Goal: Find specific page/section: Find specific page/section

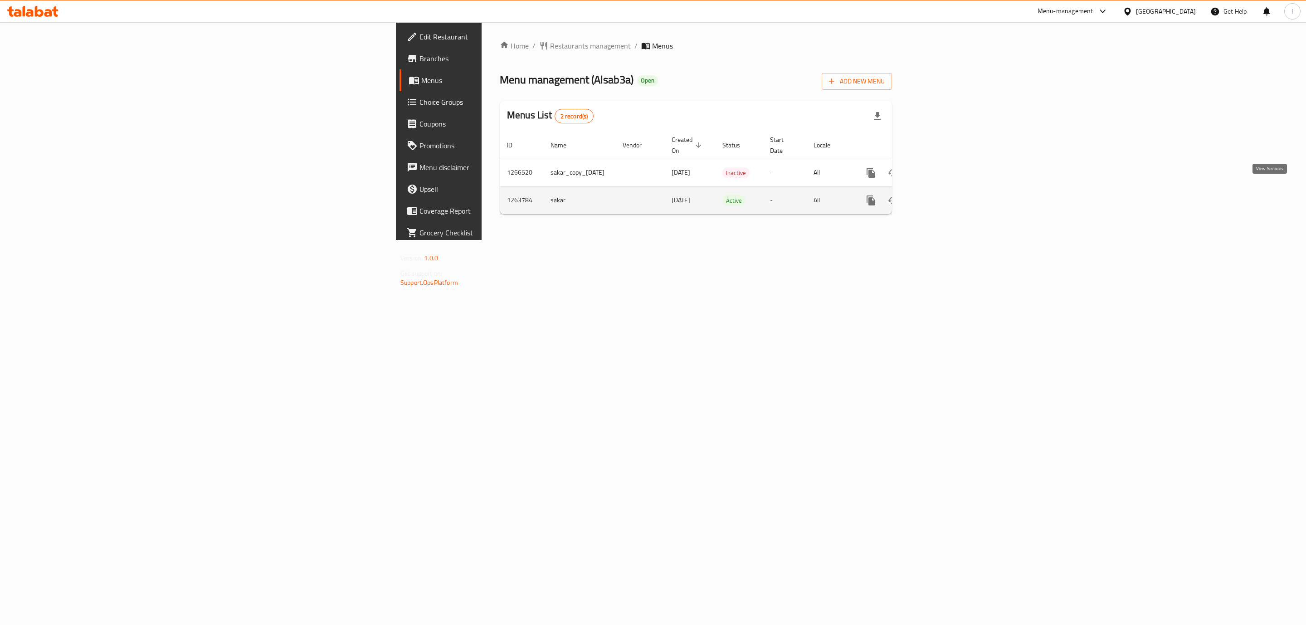
click at [947, 190] on link "enhanced table" at bounding box center [936, 201] width 22 height 22
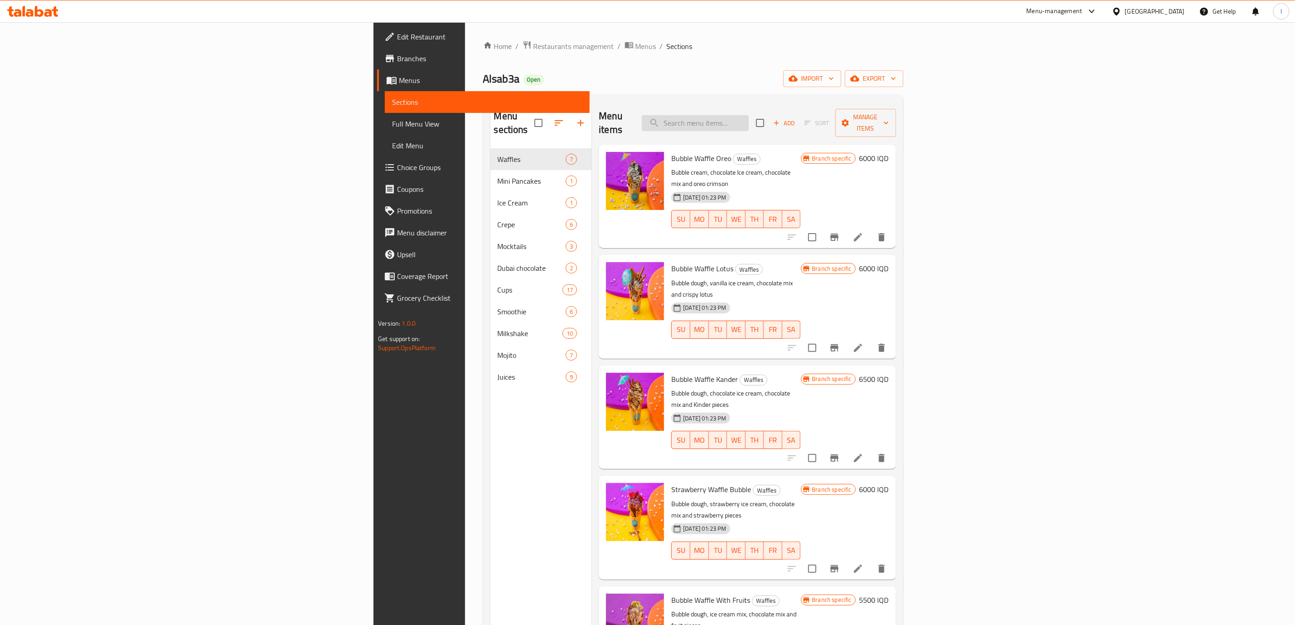
click at [749, 115] on input "search" at bounding box center [695, 123] width 107 height 16
paste input "Mini Pancake"
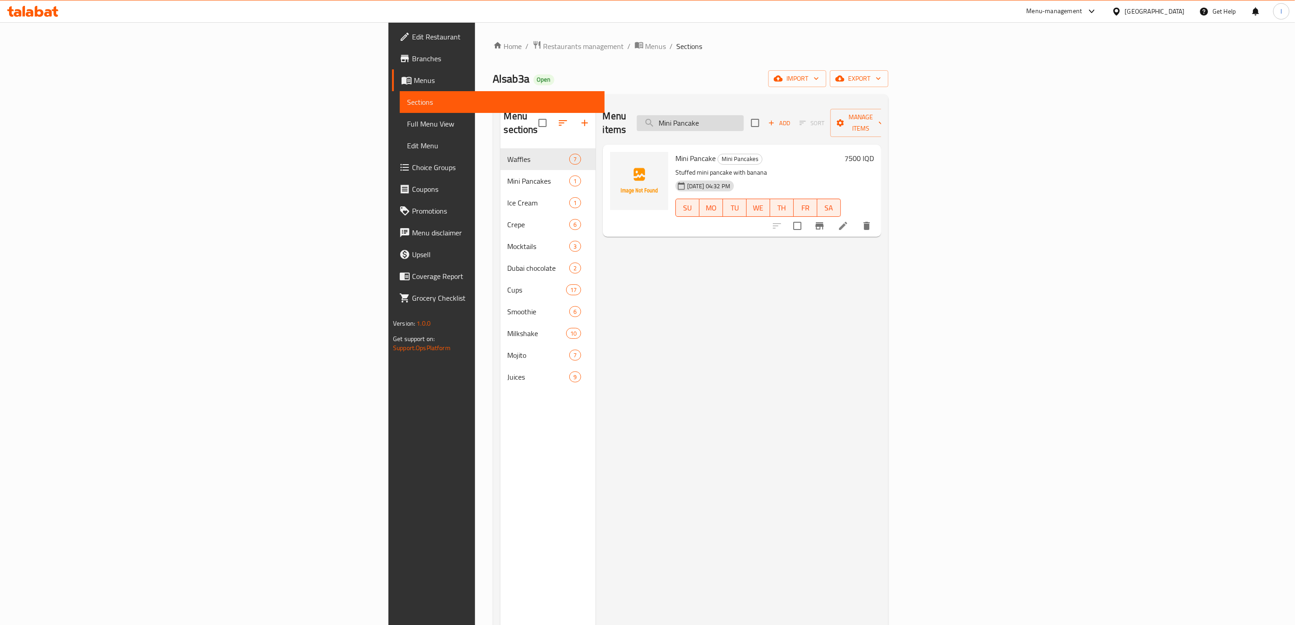
click at [744, 115] on input "Mini Pancake" at bounding box center [690, 123] width 107 height 16
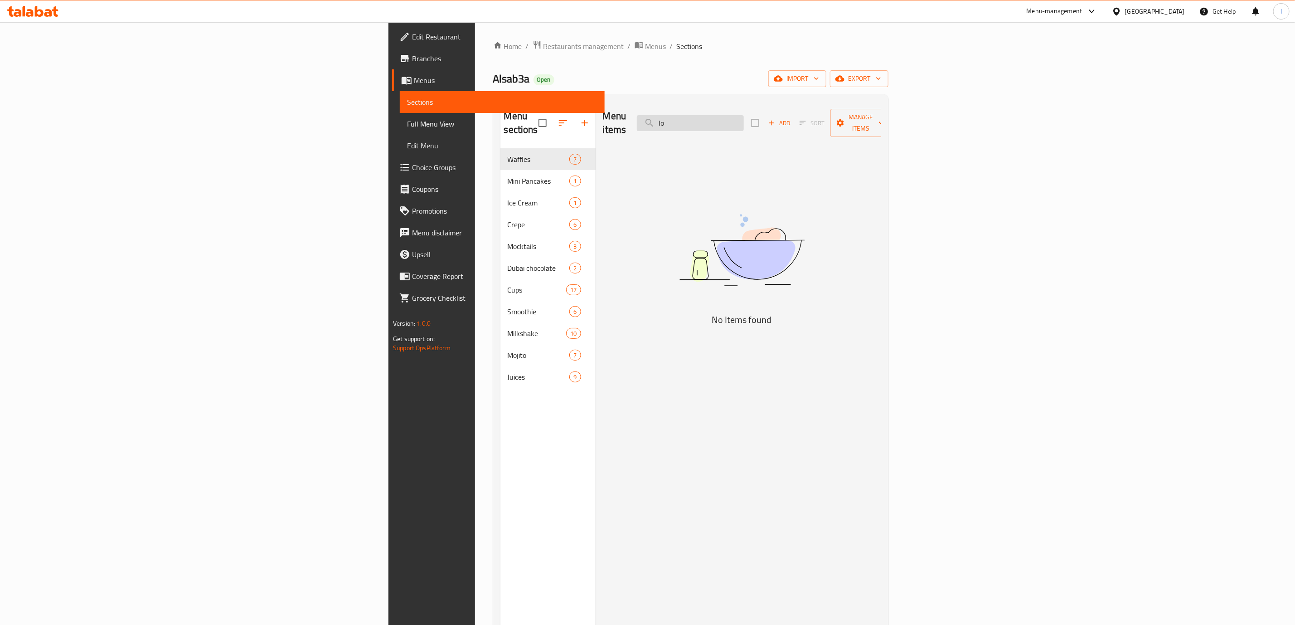
type input "l"
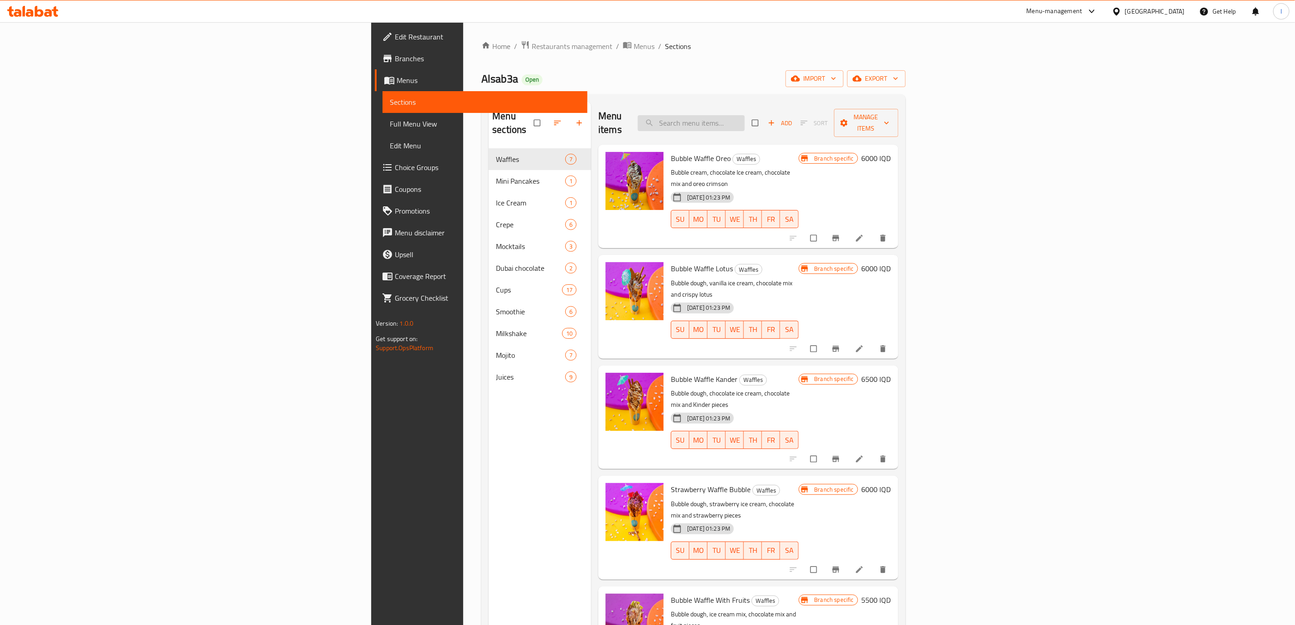
drag, startPoint x: 829, startPoint y: 135, endPoint x: 825, endPoint y: 122, distance: 13.3
click at [828, 128] on div "Menu items Add Sort Manage items Bubble Waffle Oreo Waffles Bubble cream, choco…" at bounding box center [744, 414] width 307 height 625
click at [745, 118] on input "search" at bounding box center [691, 123] width 107 height 16
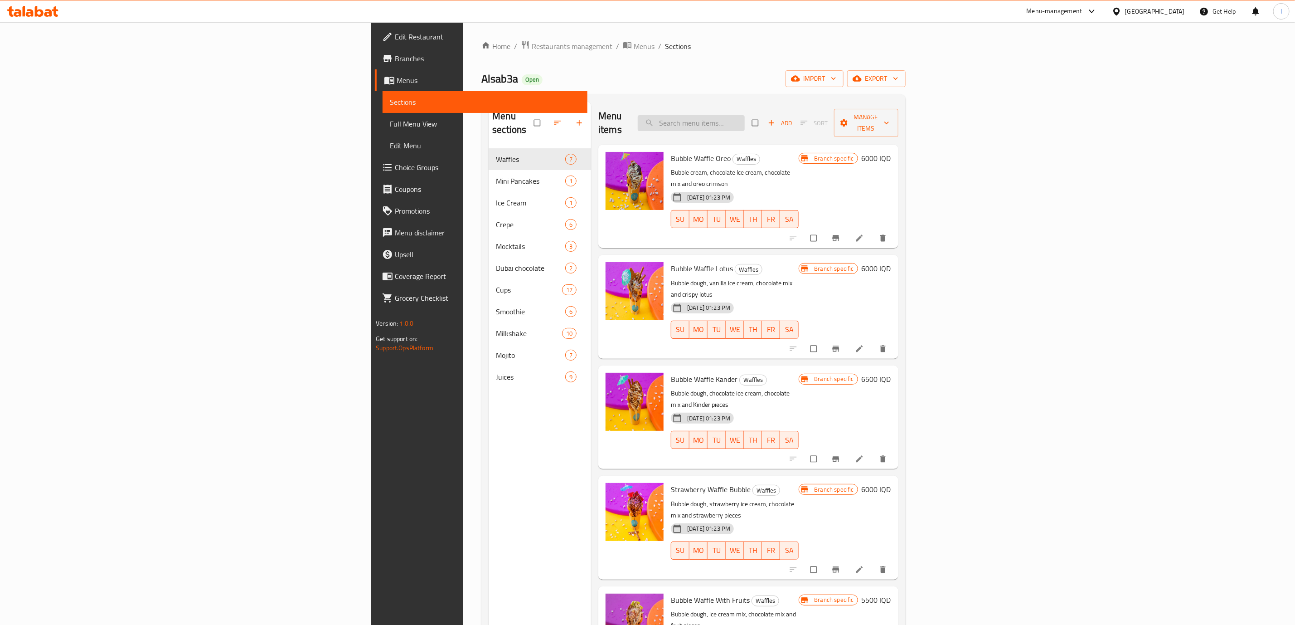
drag, startPoint x: 796, startPoint y: 112, endPoint x: 803, endPoint y: 122, distance: 12.1
click at [745, 121] on input "search" at bounding box center [691, 123] width 107 height 16
click at [745, 122] on input "search" at bounding box center [691, 123] width 107 height 16
click at [745, 120] on input "search" at bounding box center [691, 123] width 107 height 16
paste input "Stuffed Mini Pancake"
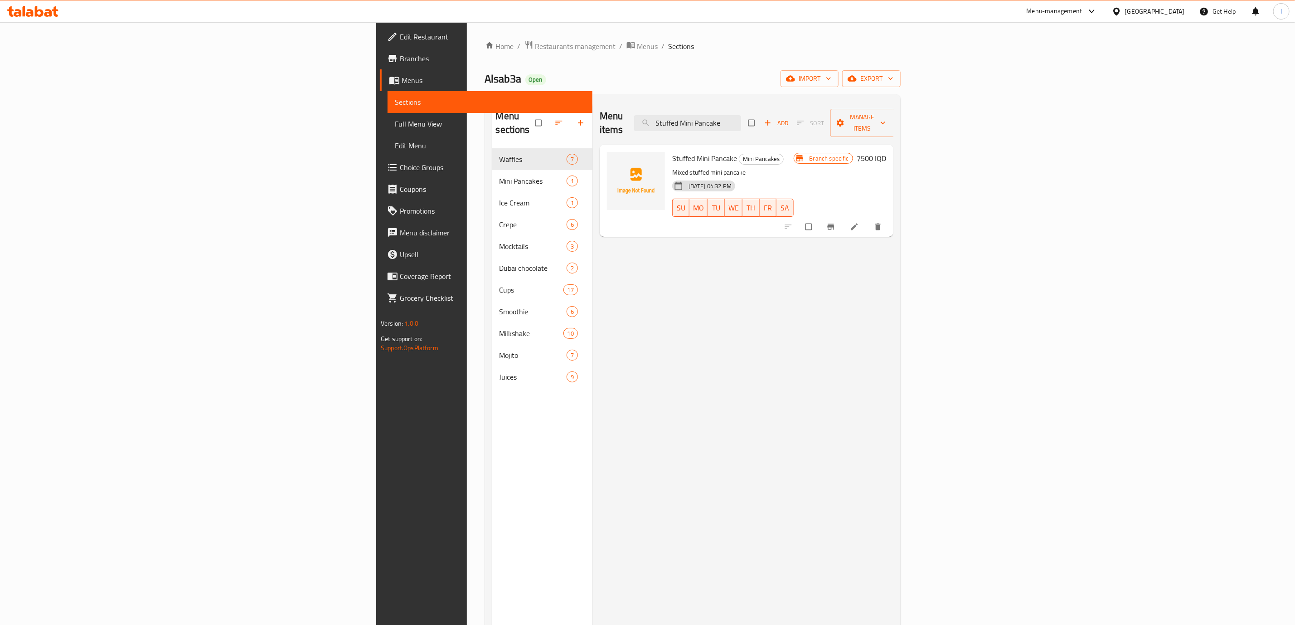
type input "Stuffed Mini Pancake"
click at [679, 167] on p "Mixed stuffed mini pancake" at bounding box center [733, 172] width 122 height 11
click at [593, 239] on div "Menu items Stuffed Mini Pancake Add Sort Manage items Stuffed Mini Pancake Mini…" at bounding box center [743, 414] width 301 height 625
click at [669, 215] on div "Stuffed Mini Pancake Mini Pancakes Mixed stuffed mini pancake 11-09-2025 04:32 …" at bounding box center [733, 190] width 129 height 85
click at [388, 116] on link "Full Menu View" at bounding box center [490, 124] width 205 height 22
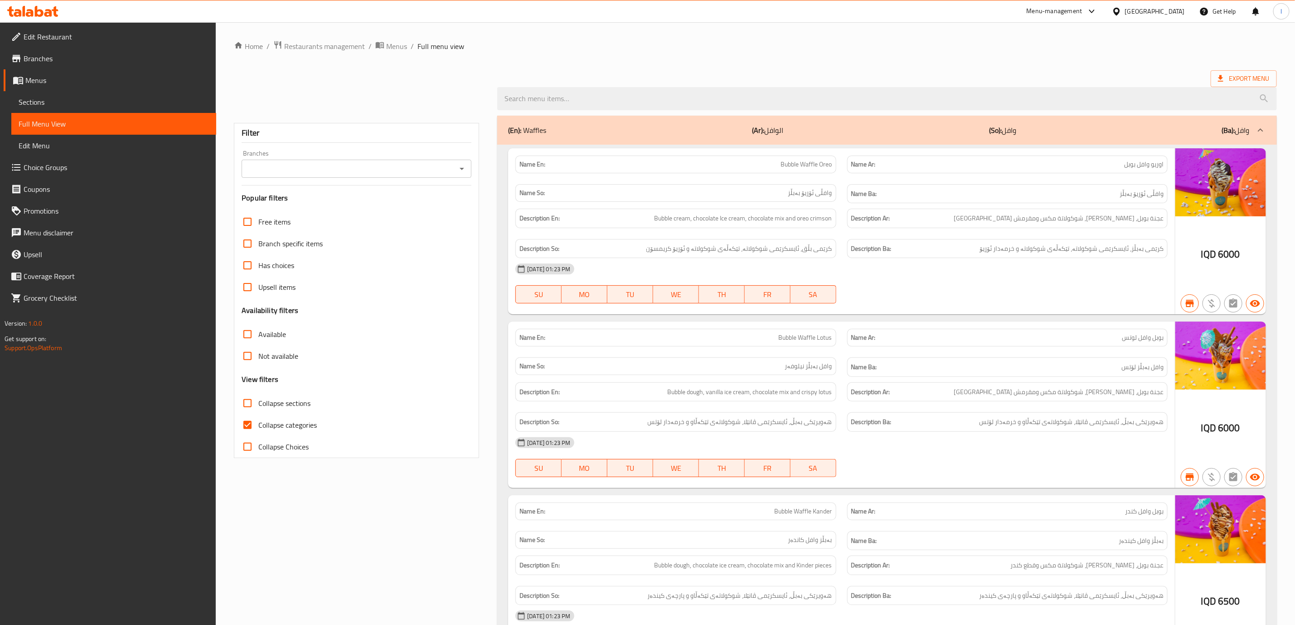
click at [405, 184] on div "Filter Branches Branches Popular filters Free items Branch specific items Has c…" at bounding box center [356, 290] width 245 height 335
click at [441, 166] on input "Branches" at bounding box center [348, 168] width 209 height 13
drag, startPoint x: 316, startPoint y: 199, endPoint x: 313, endPoint y: 203, distance: 4.8
click at [313, 203] on li "Alsab3a, Minara 1" at bounding box center [356, 208] width 229 height 16
type input "Alsab3a, Minara 1"
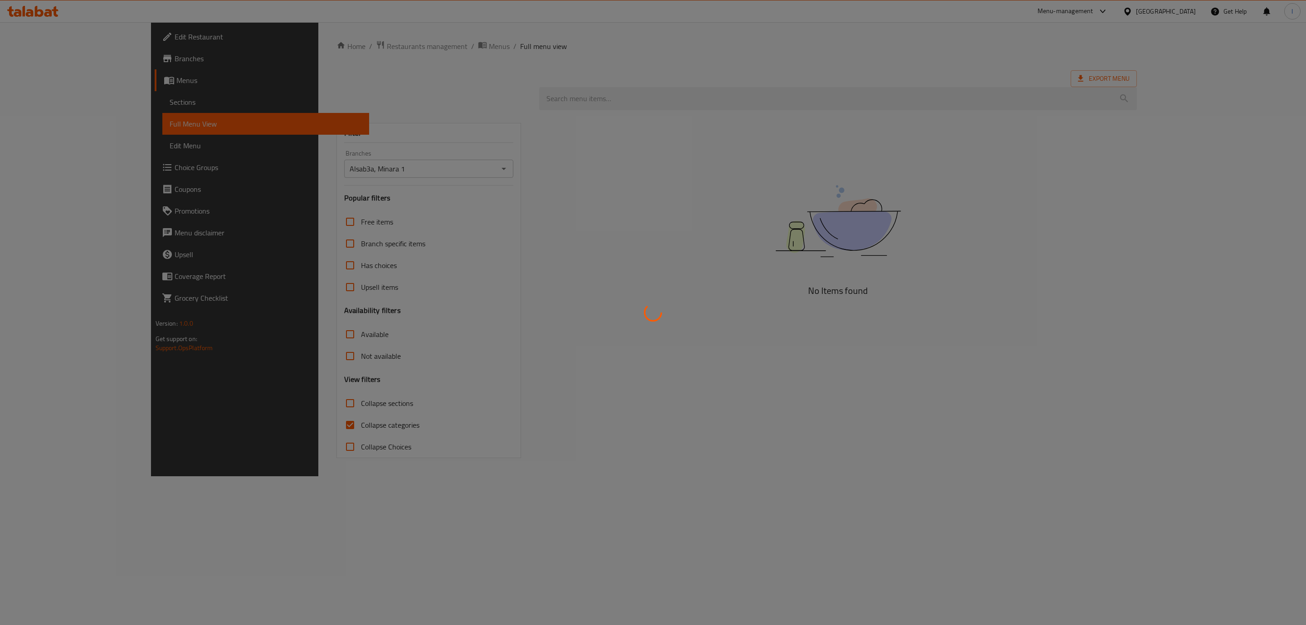
click at [264, 422] on div at bounding box center [653, 312] width 1306 height 625
click at [259, 422] on div at bounding box center [653, 312] width 1306 height 625
click at [249, 422] on div at bounding box center [653, 312] width 1306 height 625
click at [248, 428] on div at bounding box center [653, 312] width 1306 height 625
click at [254, 426] on div at bounding box center [653, 312] width 1306 height 625
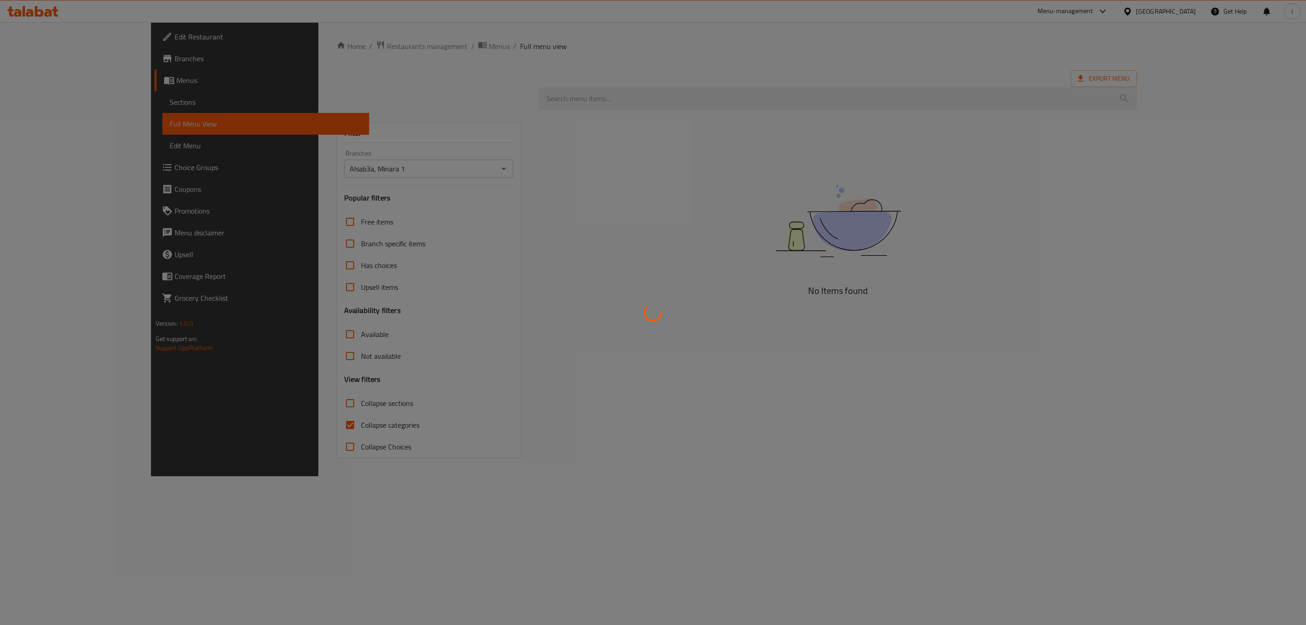
click at [255, 424] on div at bounding box center [653, 312] width 1306 height 625
click at [250, 429] on div at bounding box center [653, 312] width 1306 height 625
click at [260, 422] on div at bounding box center [653, 312] width 1306 height 625
click at [258, 433] on div at bounding box center [653, 312] width 1306 height 625
click at [264, 425] on div at bounding box center [653, 312] width 1306 height 625
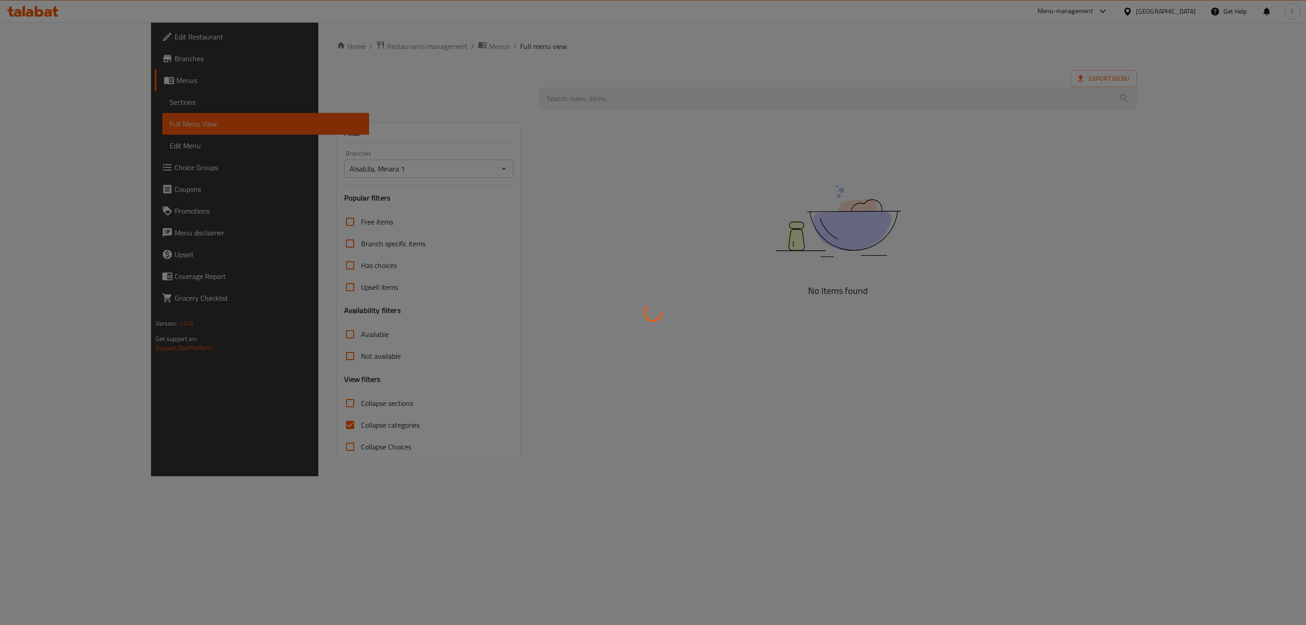
click at [264, 425] on div at bounding box center [653, 312] width 1306 height 625
click at [265, 425] on div at bounding box center [653, 312] width 1306 height 625
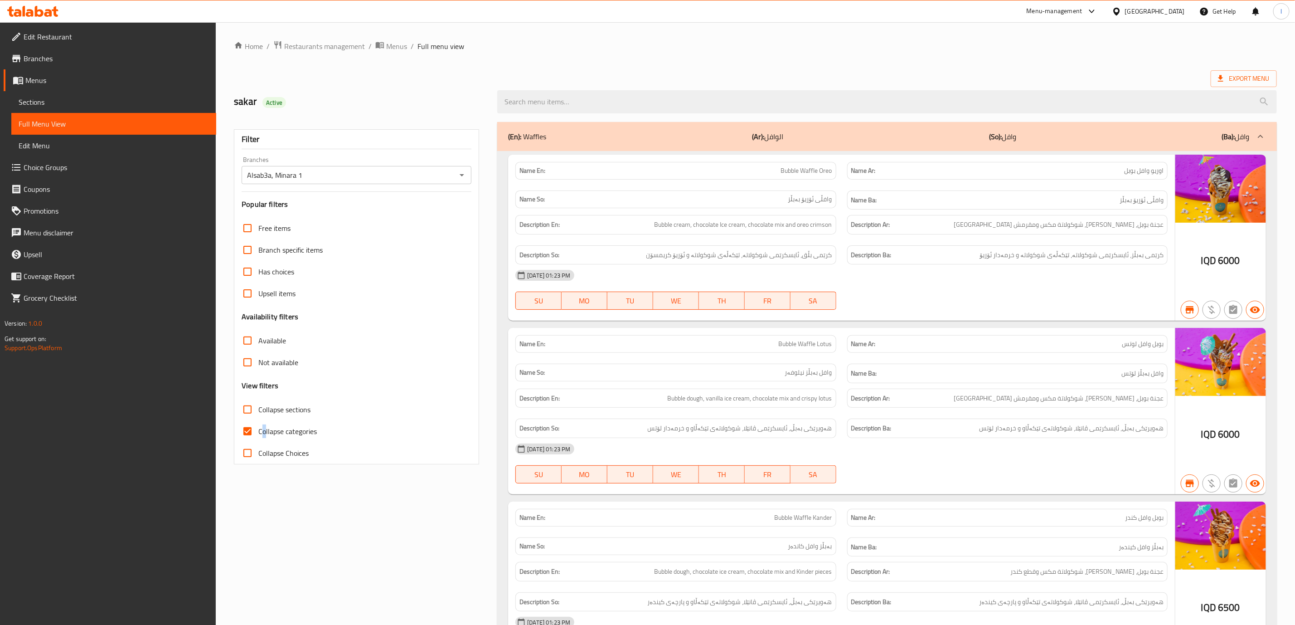
click at [263, 426] on span "Collapse categories" at bounding box center [287, 431] width 58 height 11
click at [285, 407] on span "Collapse sections" at bounding box center [284, 409] width 52 height 11
click at [258, 407] on input "Collapse sections" at bounding box center [248, 410] width 22 height 22
checkbox input "true"
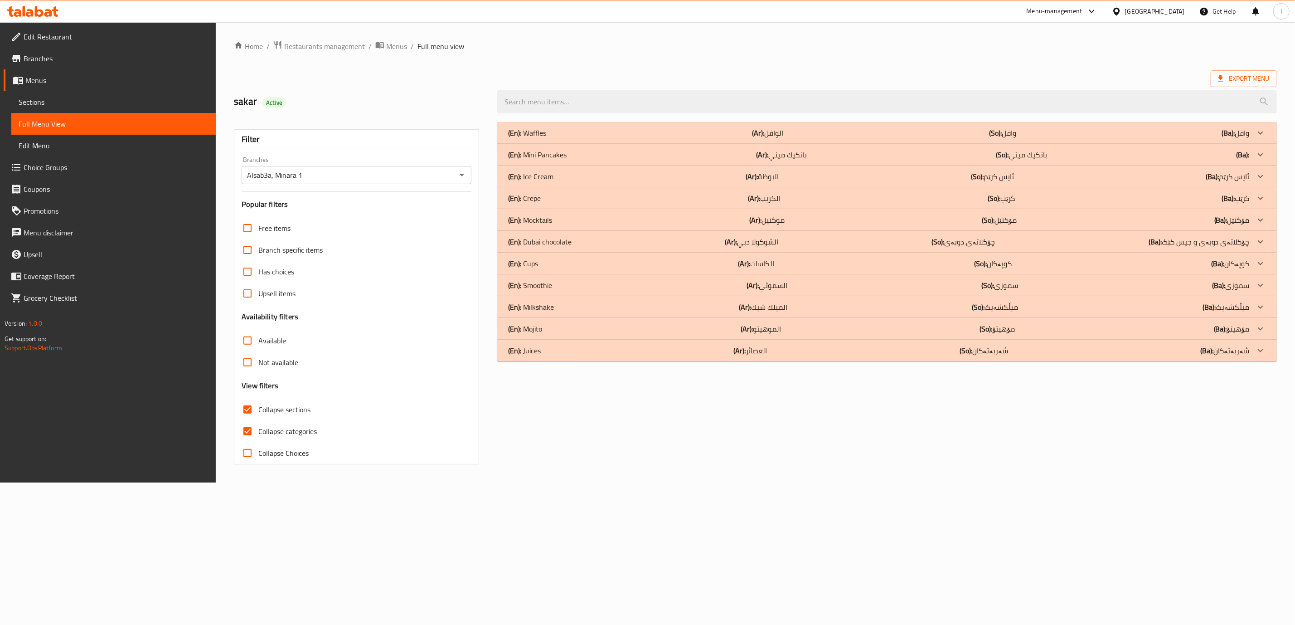
click at [282, 430] on span "Collapse categories" at bounding box center [287, 431] width 58 height 11
click at [258, 430] on input "Collapse categories" at bounding box center [248, 431] width 22 height 22
checkbox input "false"
click at [877, 104] on input "search" at bounding box center [894, 101] width 786 height 23
paste input "Stuffed Mini Pancake"
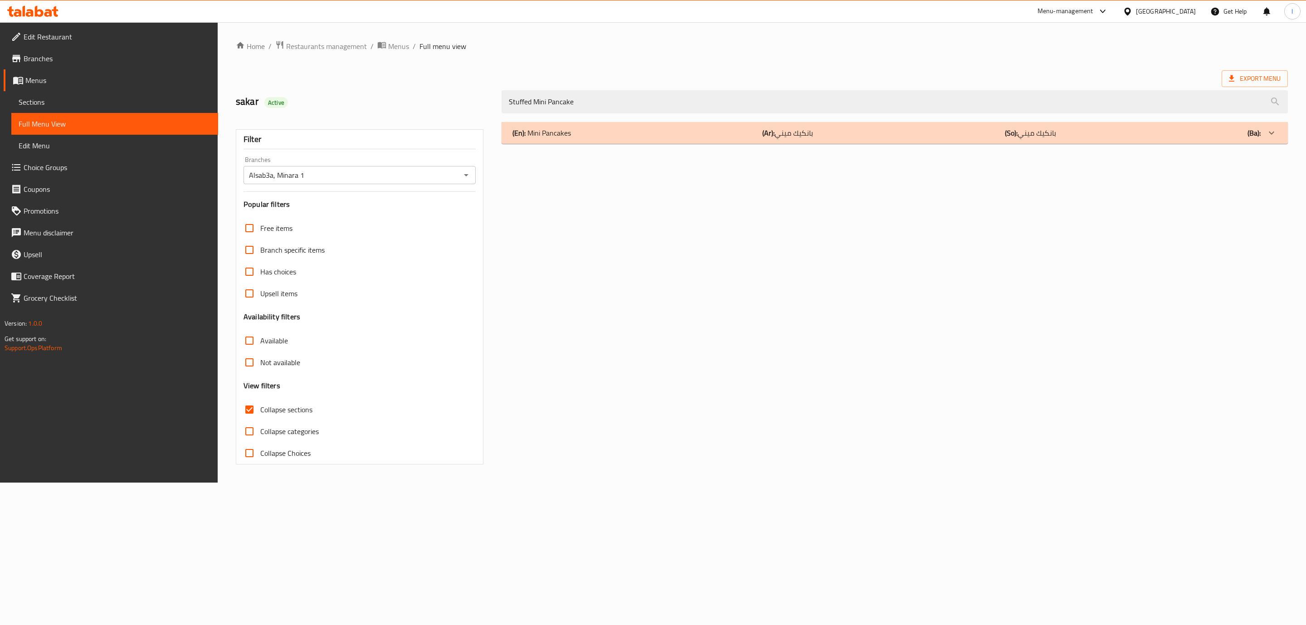
type input "Stuffed Mini Pancake"
click at [756, 138] on div "(En): Mini Pancakes (Ar): بانكيك ميني (So): بانكيك ميني (Ba):" at bounding box center [886, 132] width 748 height 11
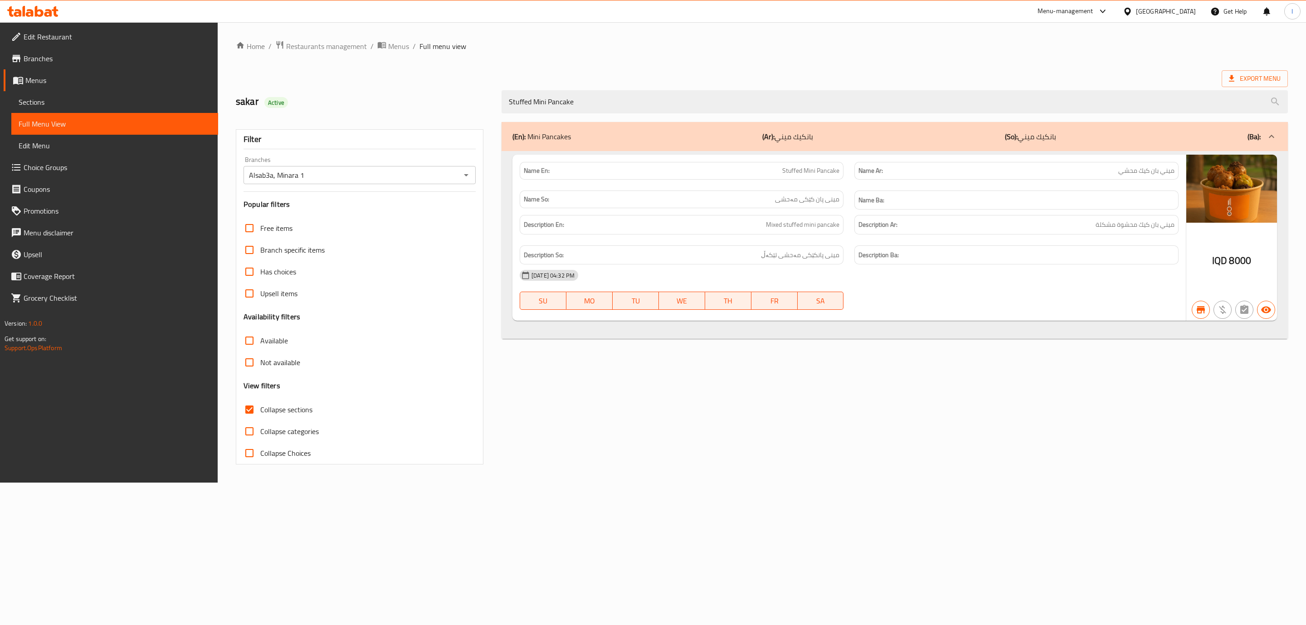
click at [41, 18] on div at bounding box center [33, 11] width 66 height 18
click at [47, 11] on icon at bounding box center [32, 11] width 51 height 11
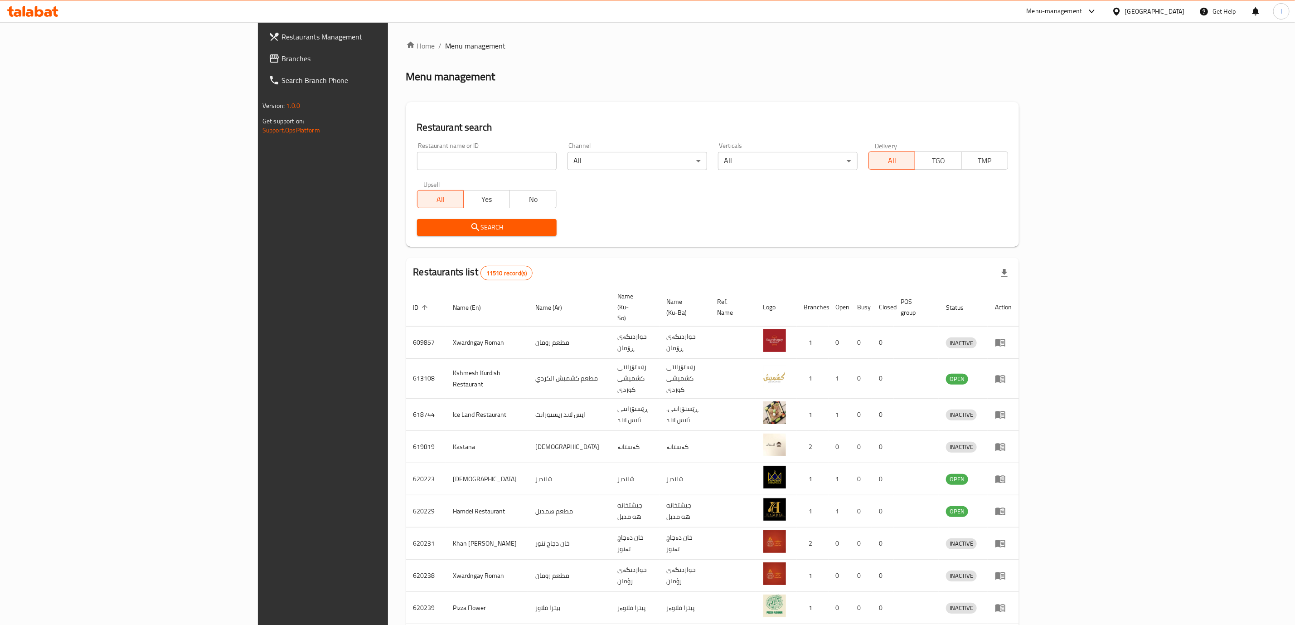
click at [460, 168] on input "search" at bounding box center [487, 161] width 140 height 18
click at [417, 162] on input "search" at bounding box center [487, 161] width 140 height 18
paste input "Alsab3a"
type input "Alsab3a"
click at [424, 231] on span "Search" at bounding box center [486, 227] width 125 height 11
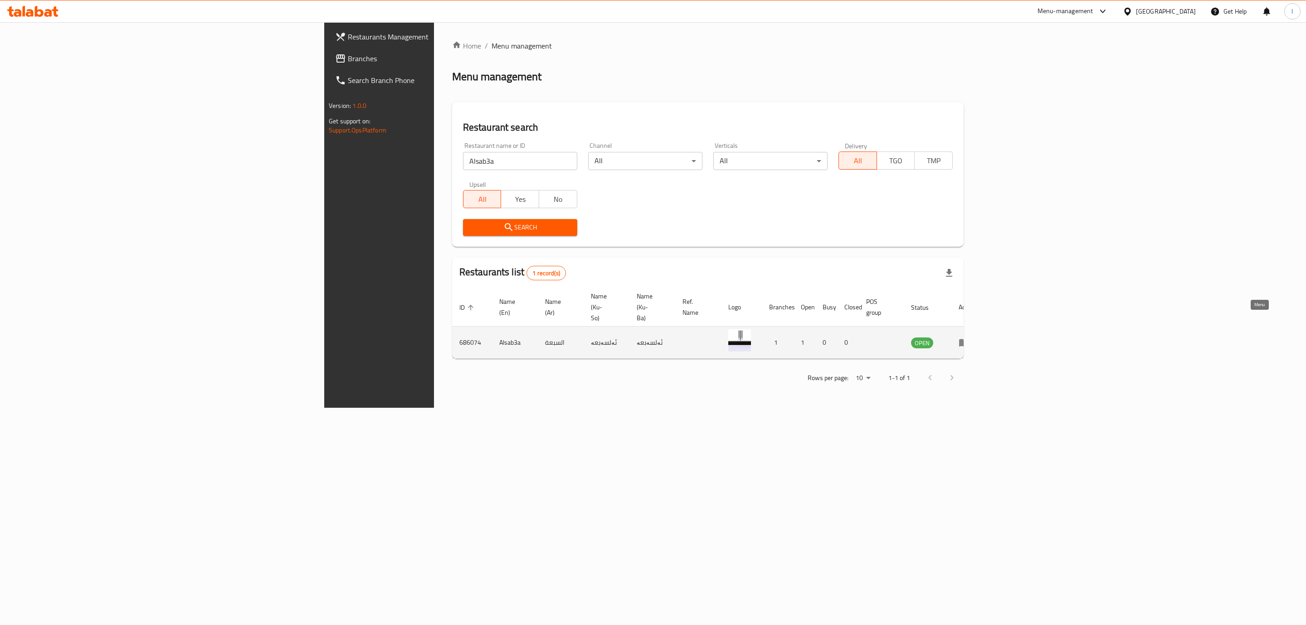
click at [969, 337] on icon "enhanced table" at bounding box center [963, 342] width 11 height 11
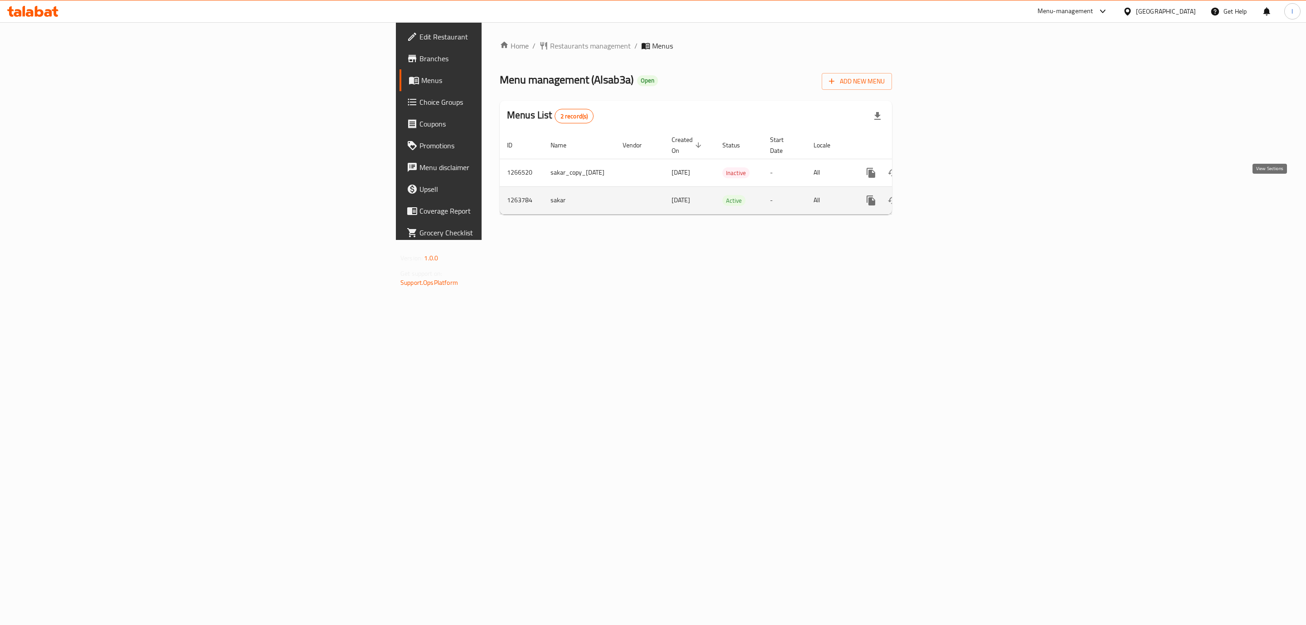
click at [947, 197] on link "enhanced table" at bounding box center [936, 201] width 22 height 22
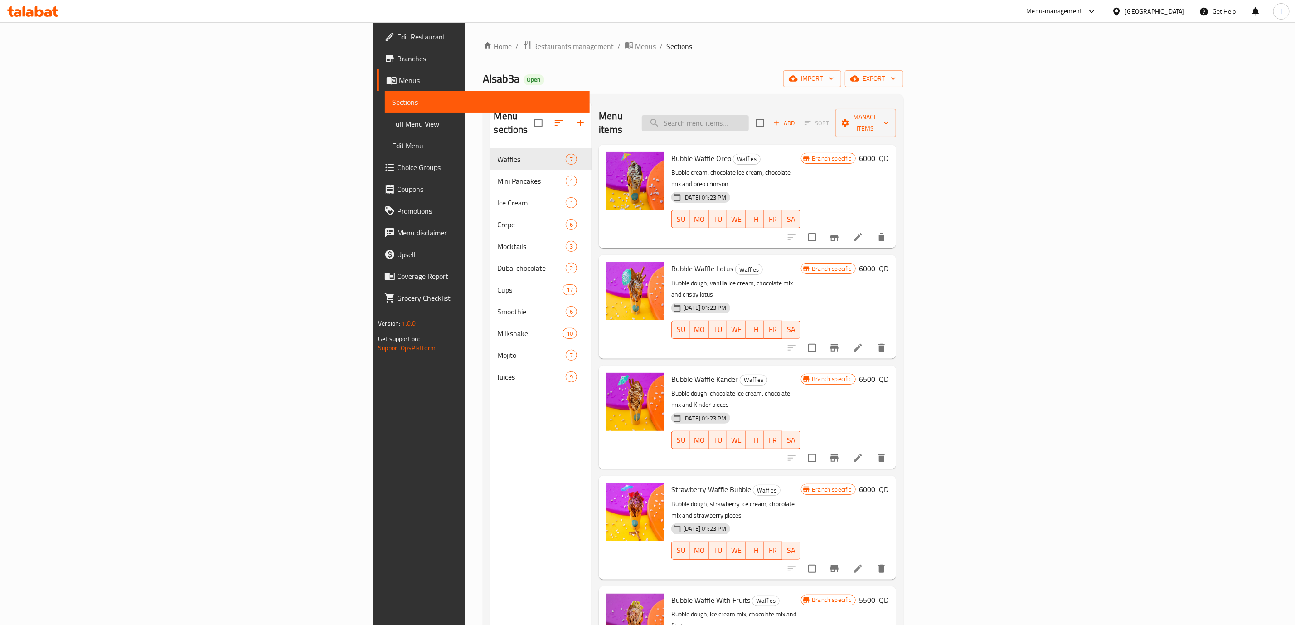
click at [749, 115] on input "search" at bounding box center [695, 123] width 107 height 16
paste input "Strawberry Juice"
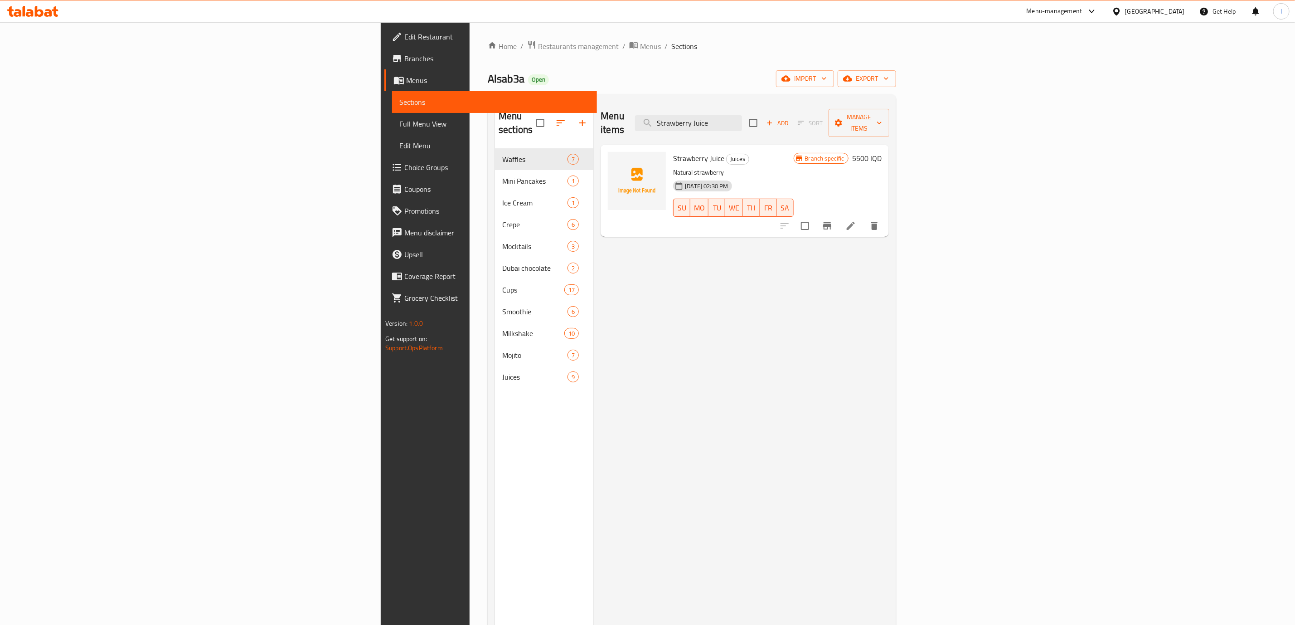
type input "Strawberry Juice"
click at [399, 128] on span "Full Menu View" at bounding box center [494, 123] width 190 height 11
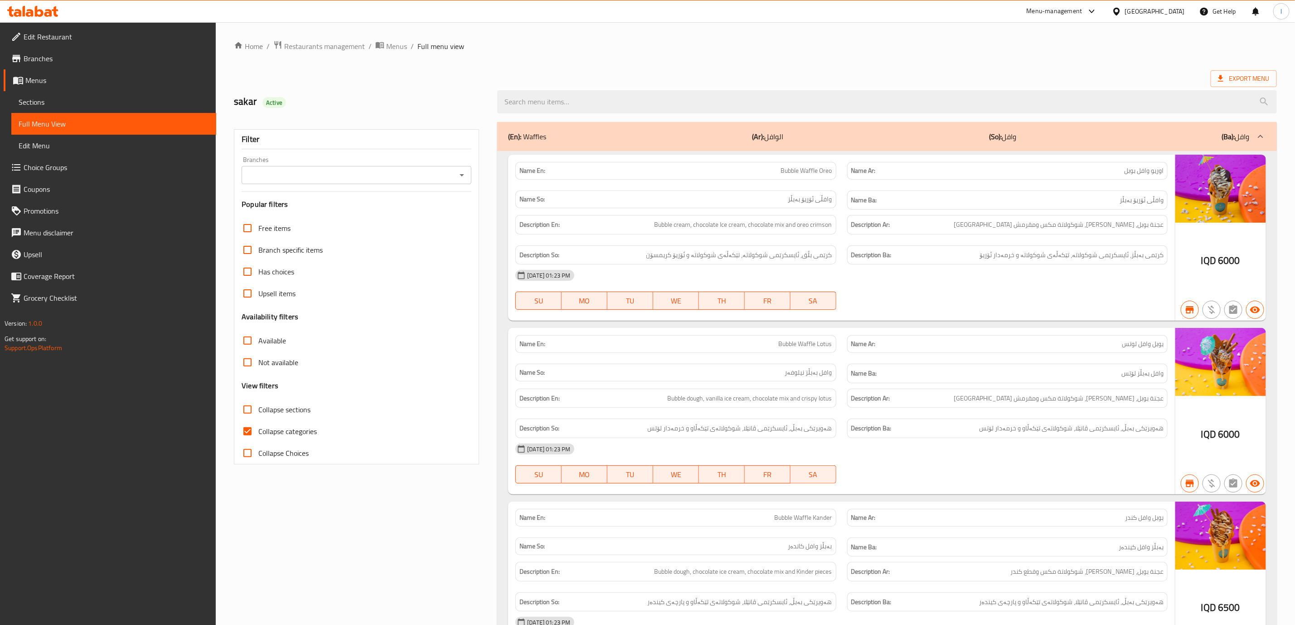
click at [359, 187] on div "Filter Branches Branches Popular filters Free items Branch specific items Has c…" at bounding box center [356, 296] width 245 height 335
click at [361, 175] on input "Branches" at bounding box center [348, 175] width 209 height 13
click at [340, 212] on li "Alsab3a, Minara 1" at bounding box center [356, 214] width 229 height 16
type input "Alsab3a, Minara 1"
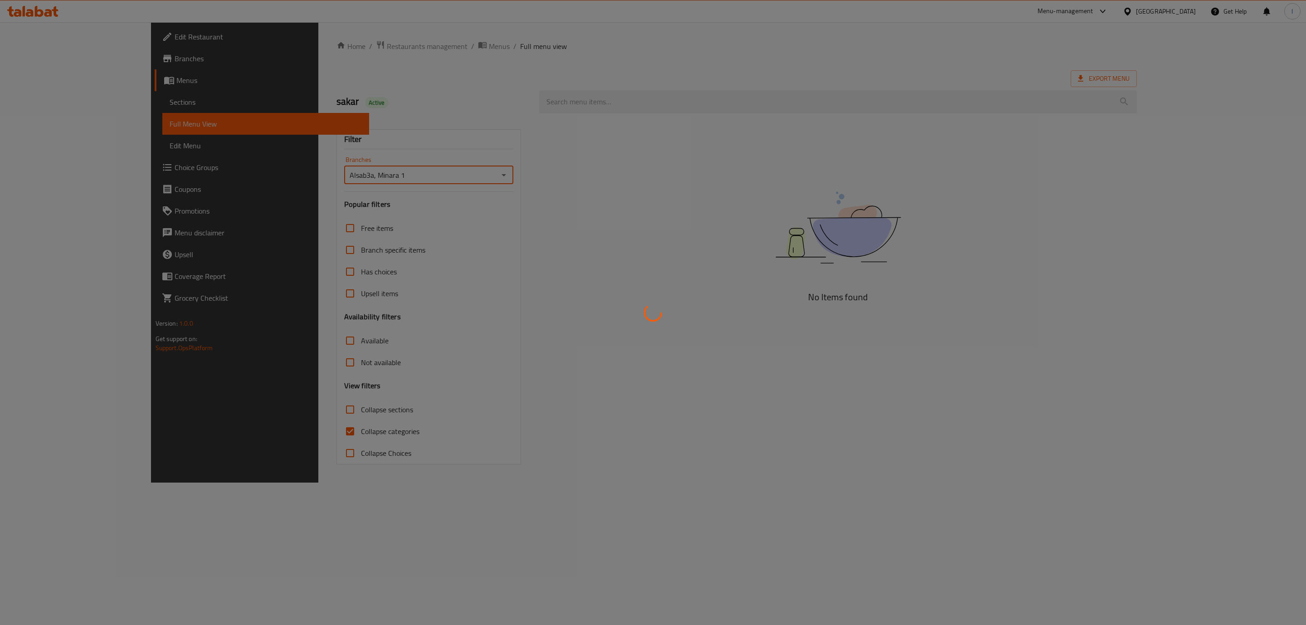
click at [294, 422] on div at bounding box center [653, 312] width 1306 height 625
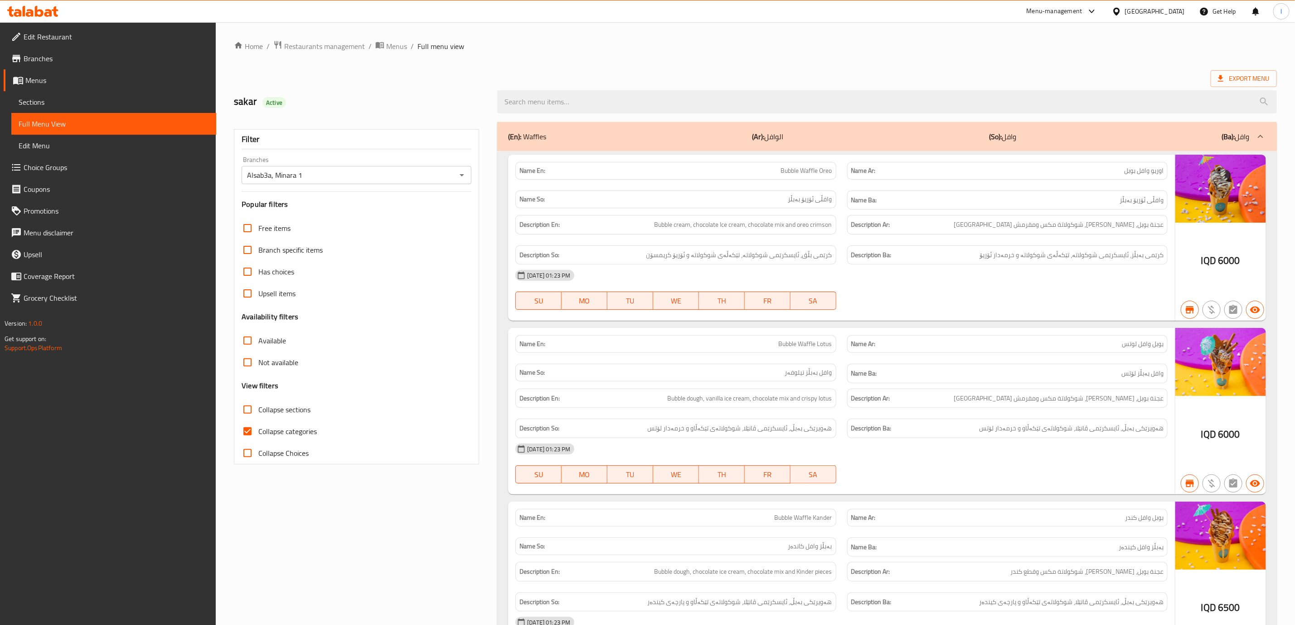
click at [278, 434] on span "Collapse categories" at bounding box center [287, 431] width 58 height 11
click at [258, 434] on input "Collapse categories" at bounding box center [248, 431] width 22 height 22
checkbox input "false"
click at [283, 404] on span "Collapse sections" at bounding box center [284, 409] width 52 height 11
click at [258, 404] on input "Collapse sections" at bounding box center [248, 410] width 22 height 22
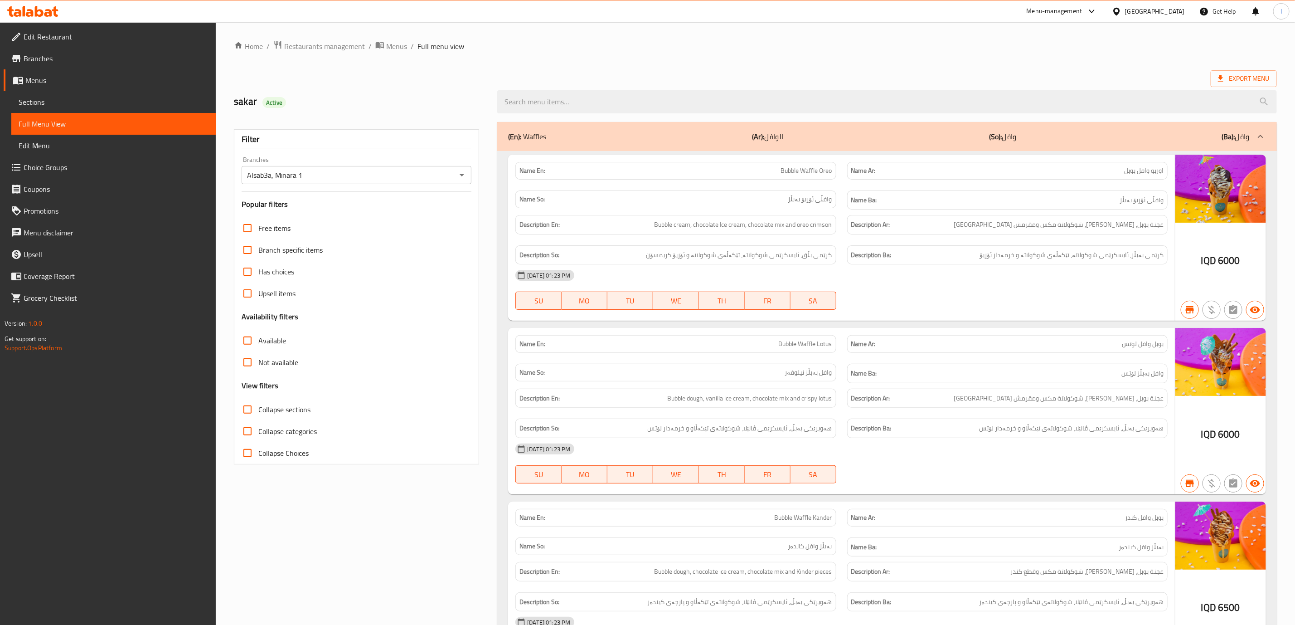
checkbox input "true"
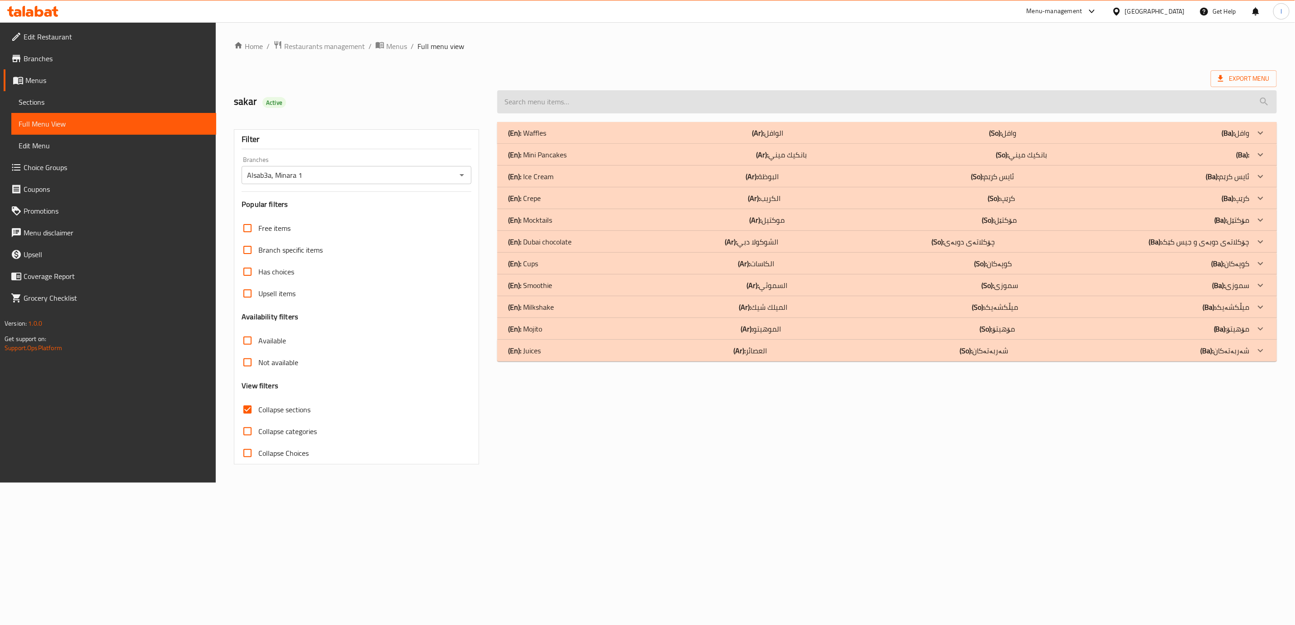
click at [759, 93] on input "search" at bounding box center [887, 101] width 780 height 23
paste input "Strawberry Juice"
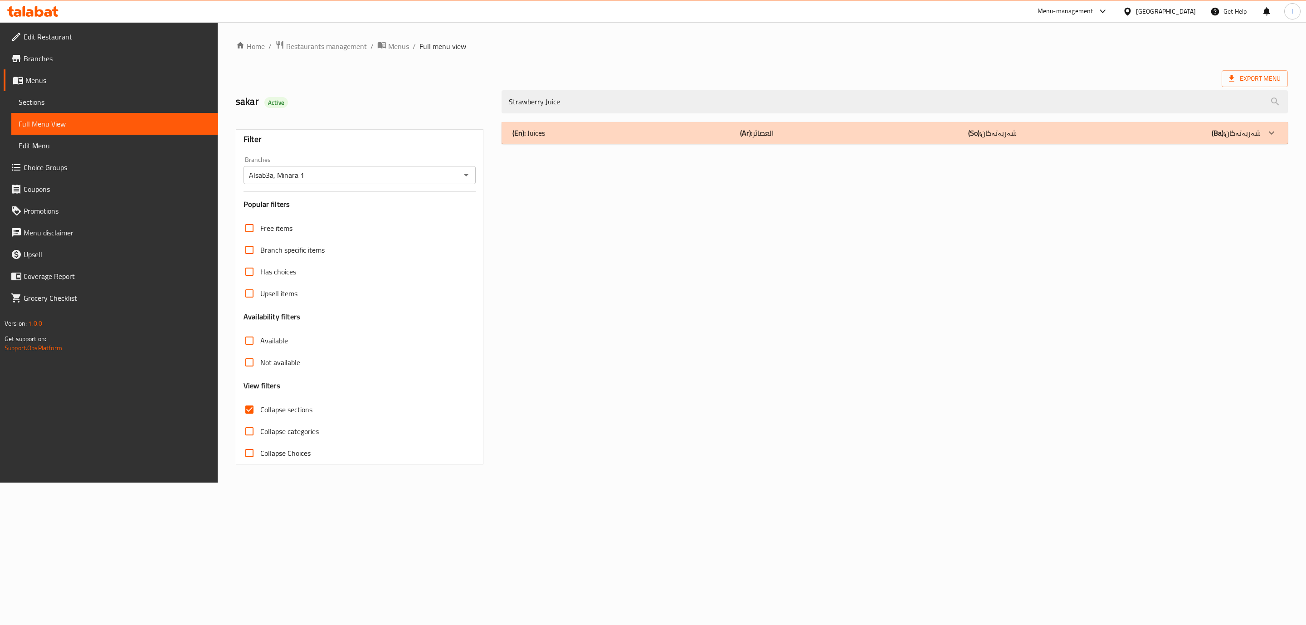
type input "Strawberry Juice"
click at [682, 139] on div "(En): Juices (Ar): العصائر (So): شەربەتەکان (Ba): شەربەتەکان" at bounding box center [894, 133] width 786 height 22
